Goal: Task Accomplishment & Management: Manage account settings

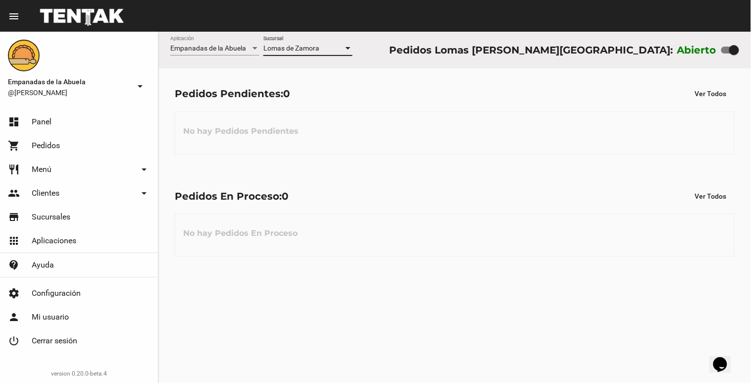
click at [350, 50] on div at bounding box center [348, 48] width 5 height 2
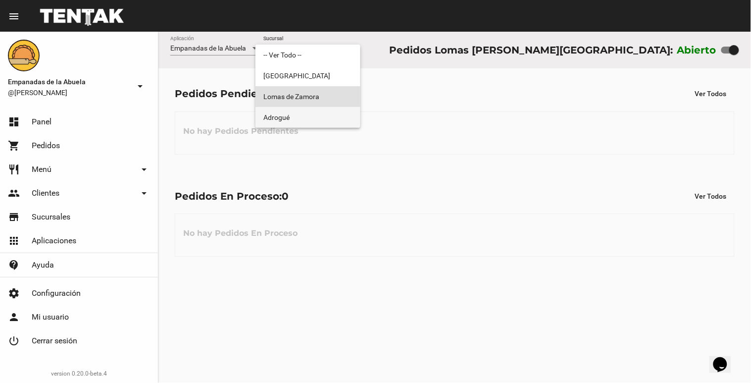
click at [333, 112] on span "Adrogué" at bounding box center [307, 117] width 89 height 21
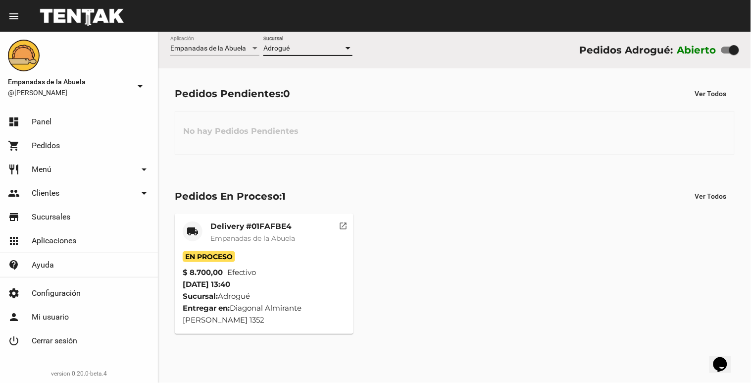
click at [348, 51] on div at bounding box center [348, 49] width 9 height 8
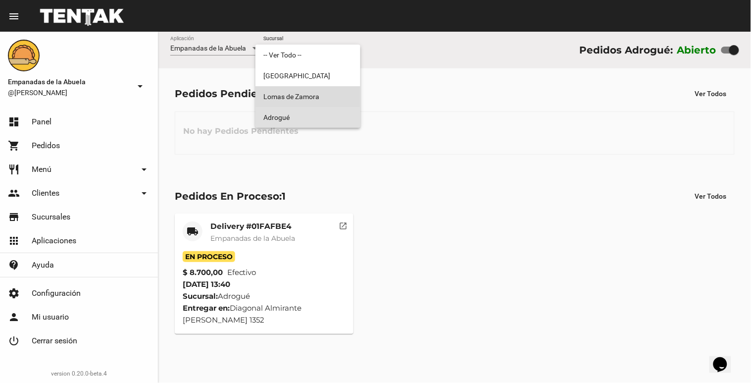
click at [316, 92] on span "Lomas de Zamora" at bounding box center [307, 96] width 89 height 21
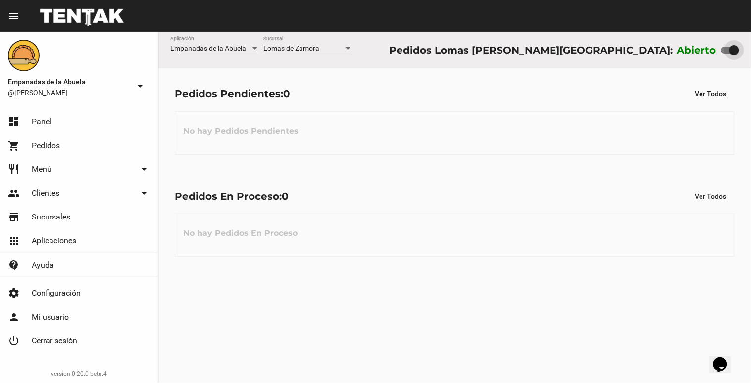
click at [348, 46] on div at bounding box center [348, 49] width 9 height 8
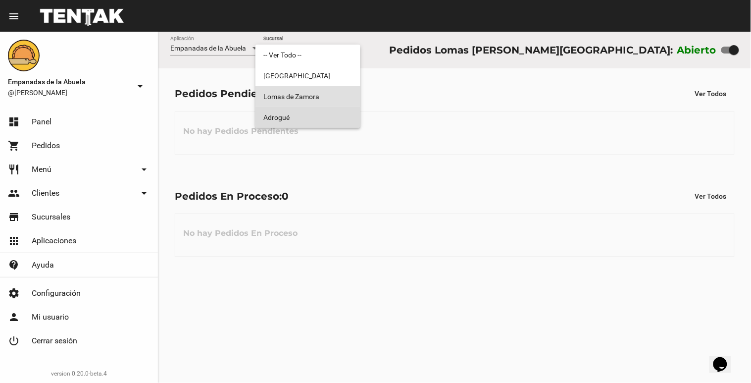
click at [307, 120] on span "Adrogué" at bounding box center [307, 117] width 89 height 21
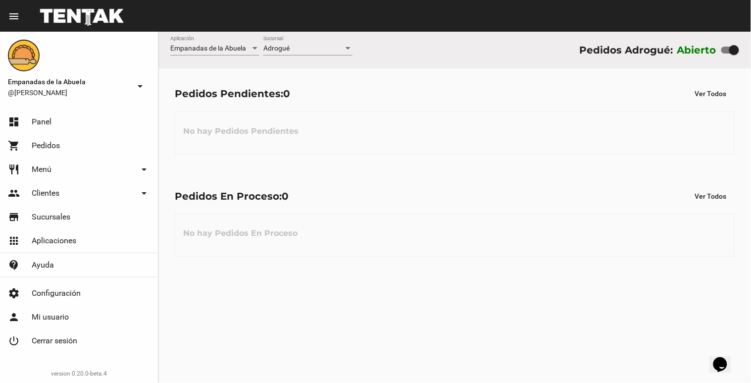
click at [344, 44] on div "Adrogué Sucursal" at bounding box center [307, 45] width 89 height 19
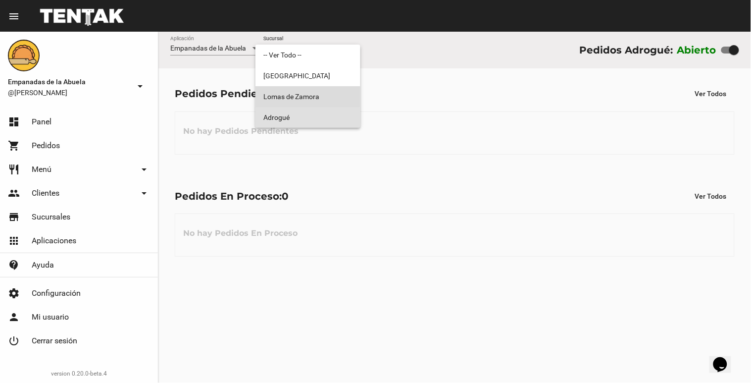
click at [317, 87] on span "Lomas de Zamora" at bounding box center [307, 96] width 89 height 21
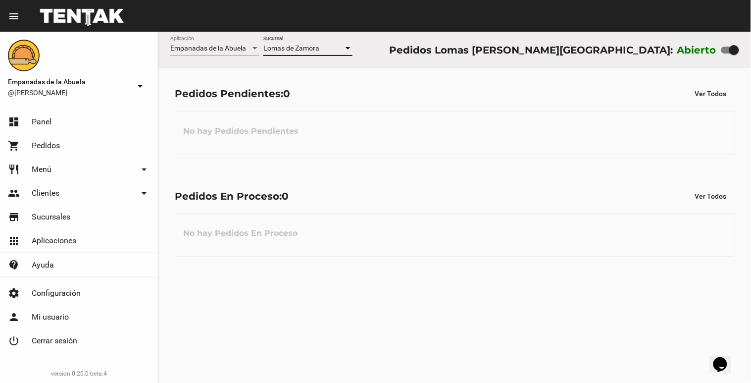
click at [734, 48] on div at bounding box center [734, 50] width 10 height 10
click at [726, 53] on input "checkbox" at bounding box center [726, 53] width 0 height 0
checkbox input "false"
